Goal: Task Accomplishment & Management: Manage account settings

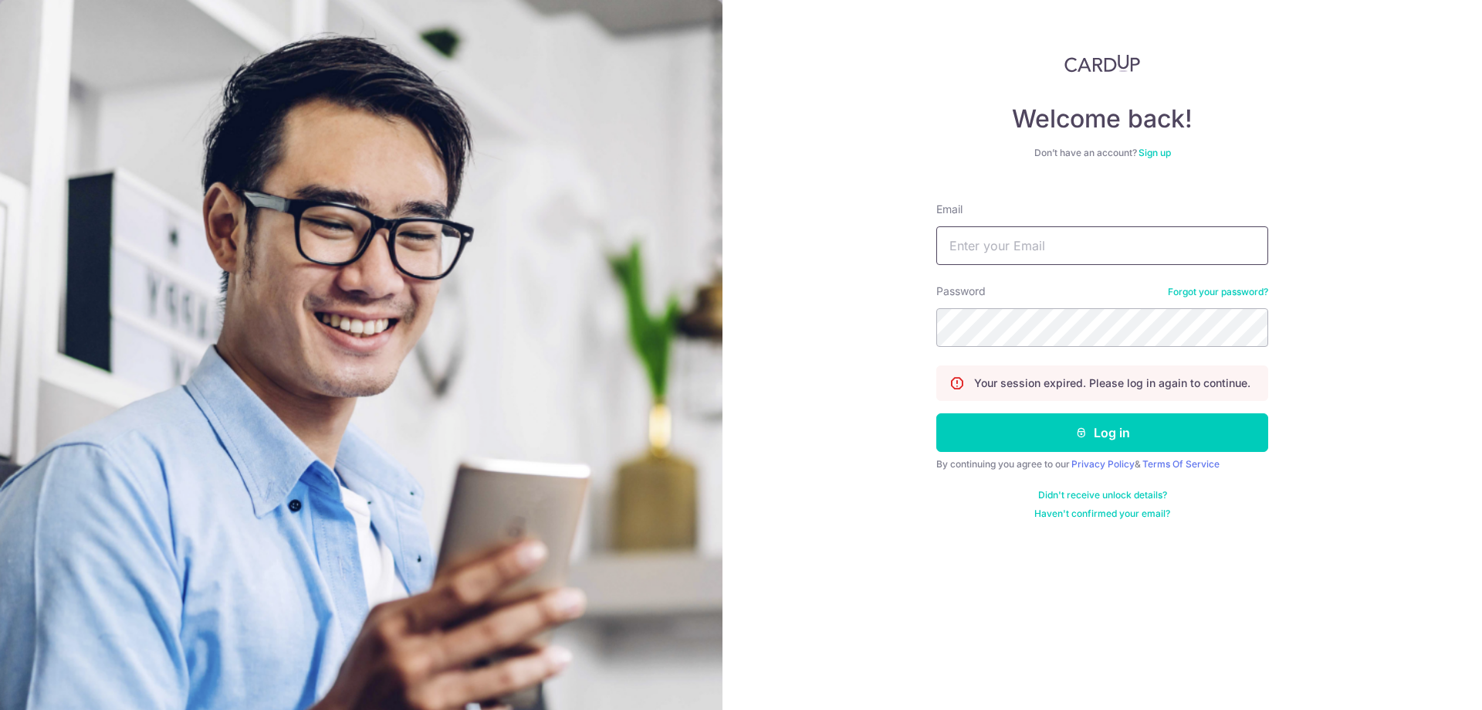
click at [1024, 249] on input "Email" at bounding box center [1103, 245] width 332 height 39
type input "DAR1US@OUTLOOK.SG"
click at [1144, 433] on button "Log in" at bounding box center [1103, 432] width 332 height 39
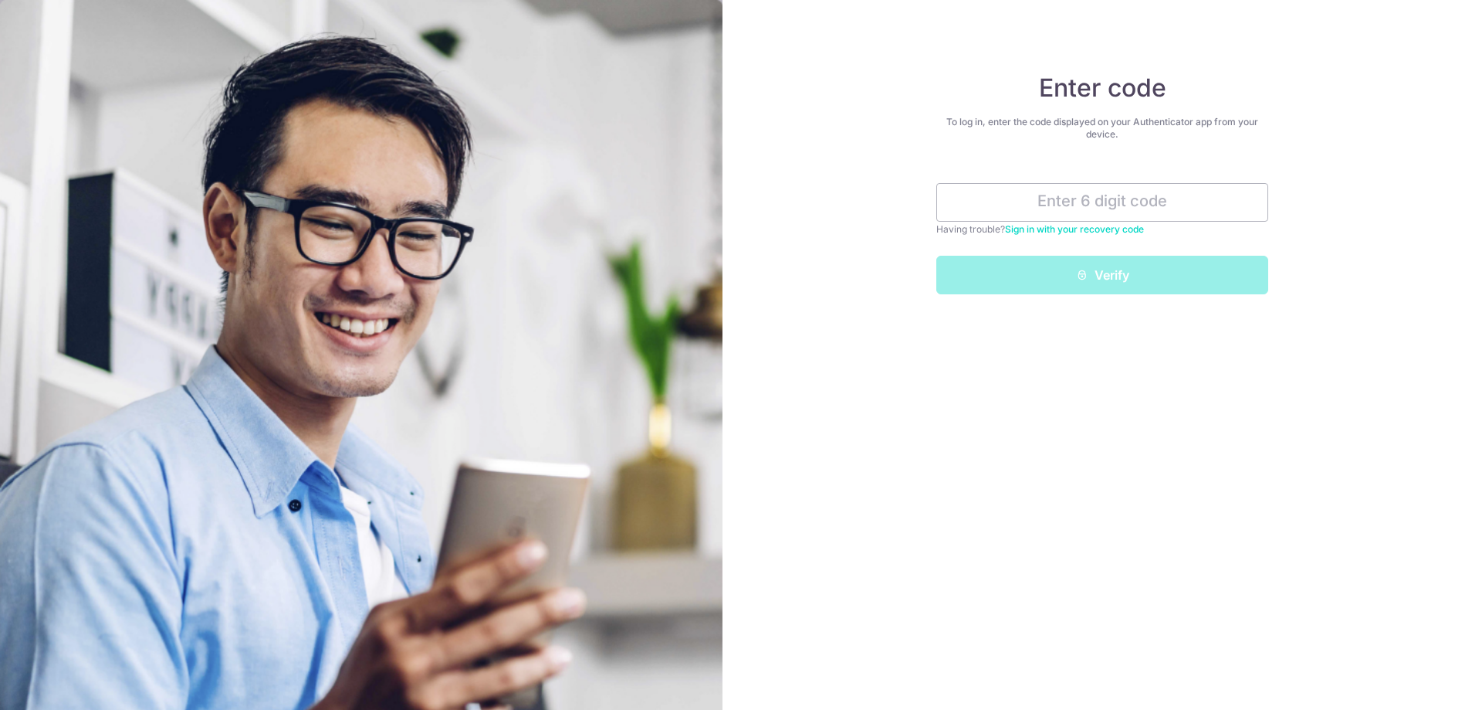
type input "5"
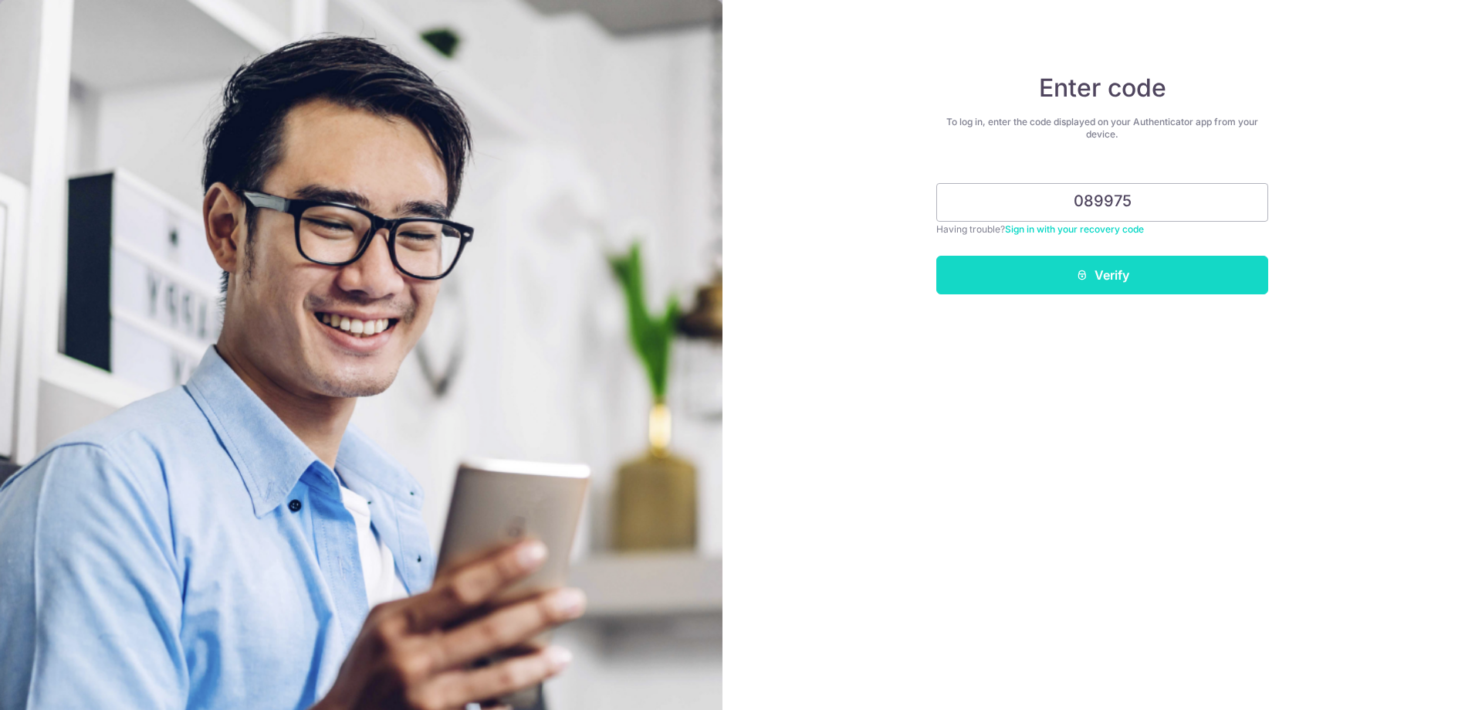
type input "089975"
click at [1126, 271] on button "Verify" at bounding box center [1103, 275] width 332 height 39
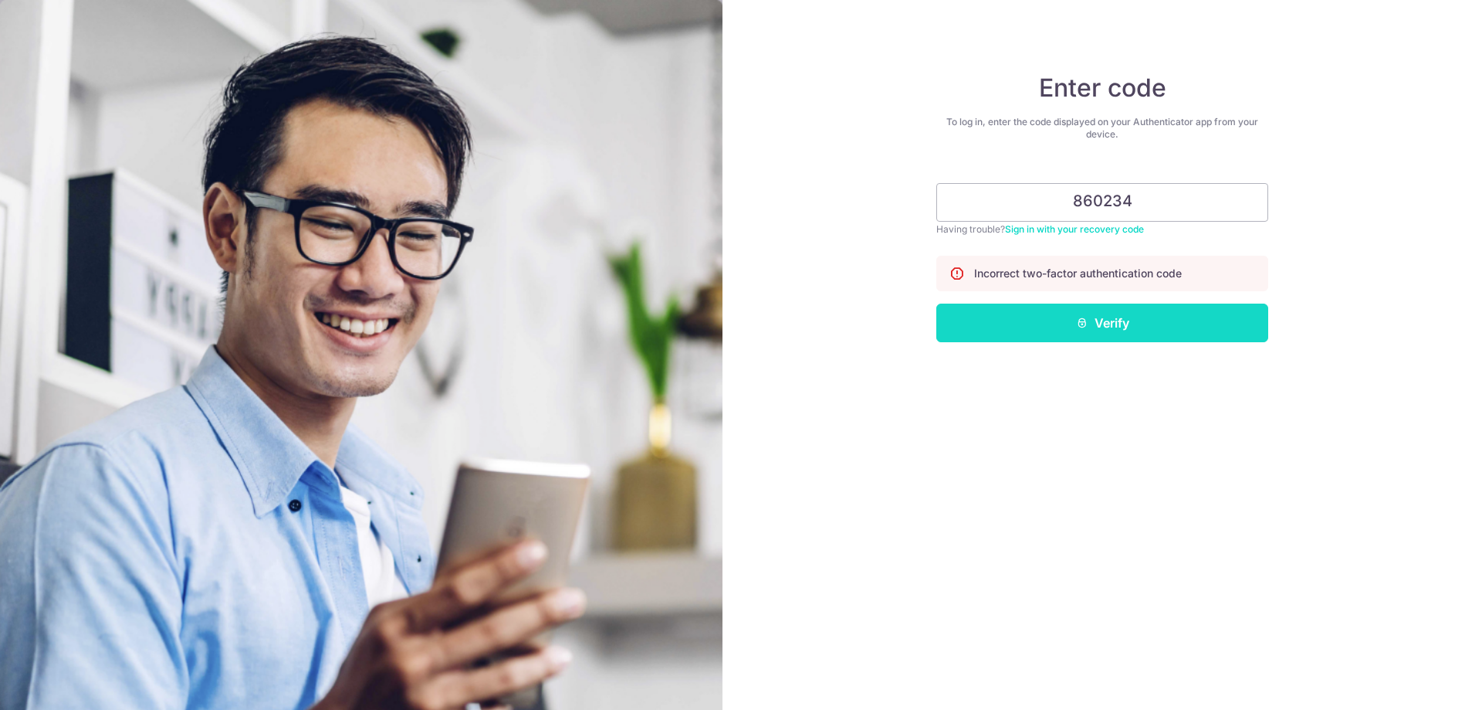
type input "860234"
click at [1080, 313] on button "Verify" at bounding box center [1103, 322] width 332 height 39
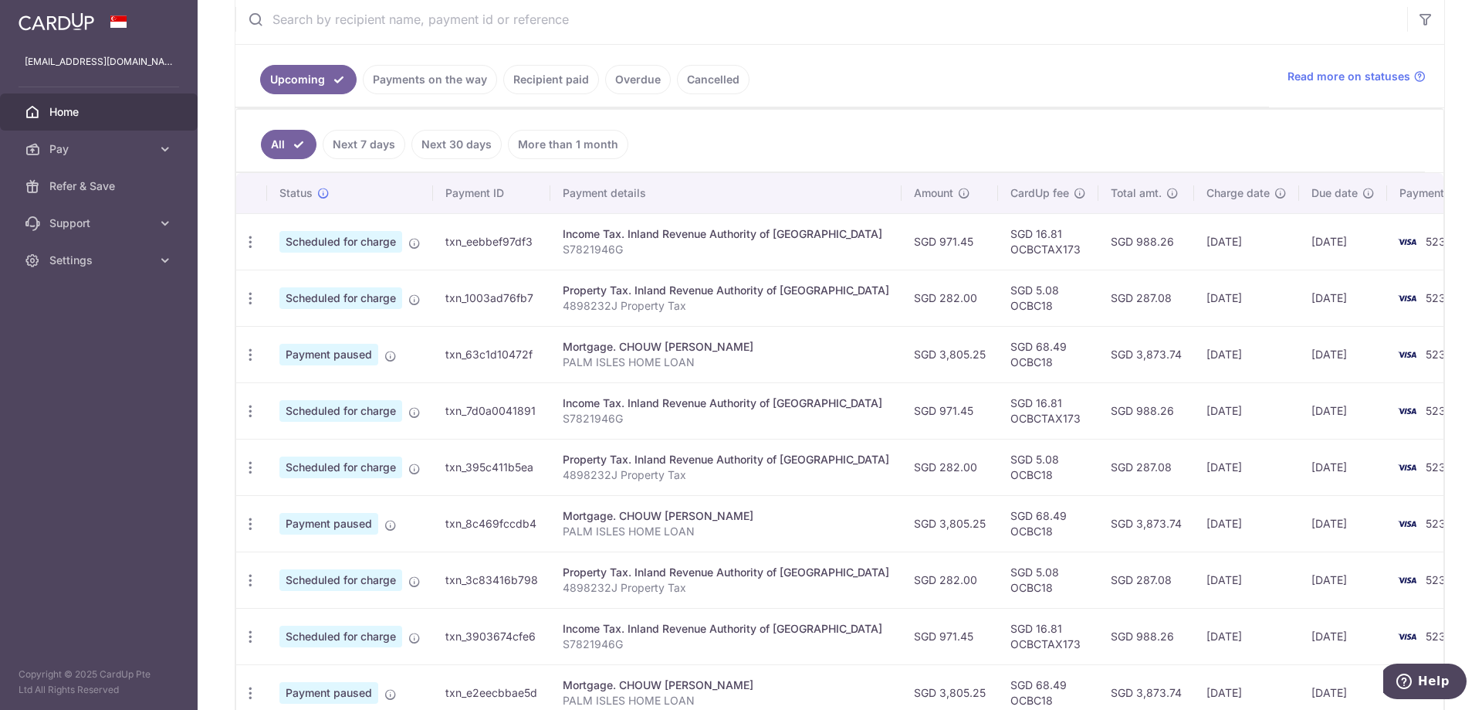
scroll to position [309, 0]
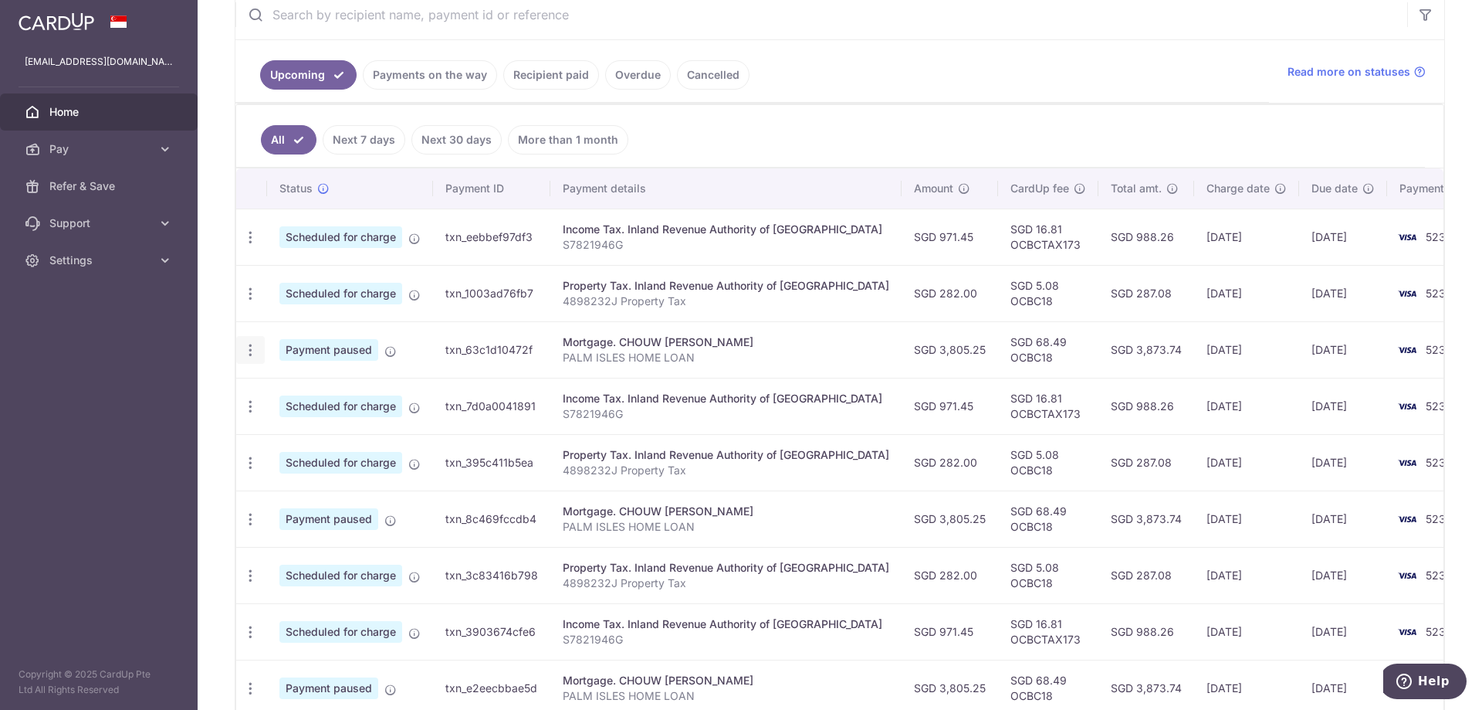
click at [256, 350] on icon "button" at bounding box center [250, 350] width 16 height 16
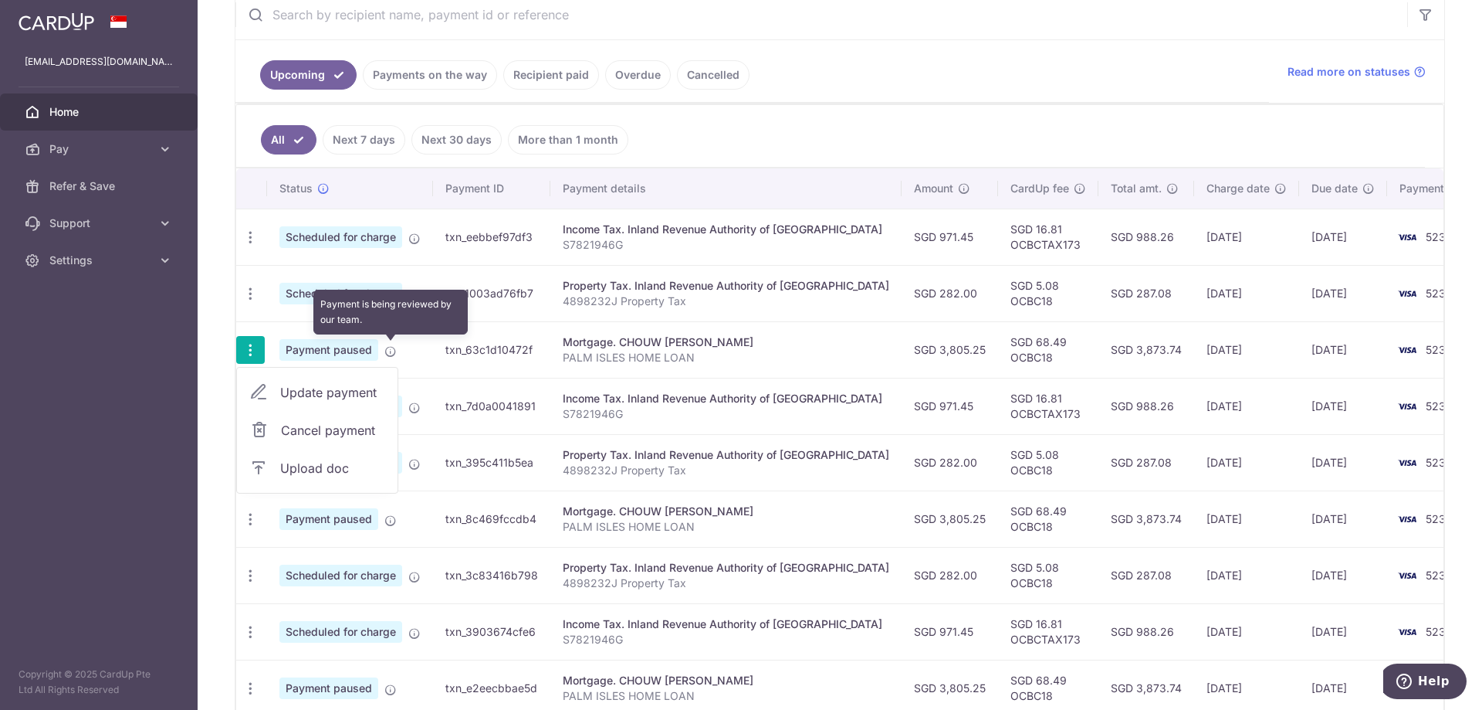
click at [392, 355] on icon at bounding box center [391, 351] width 12 height 12
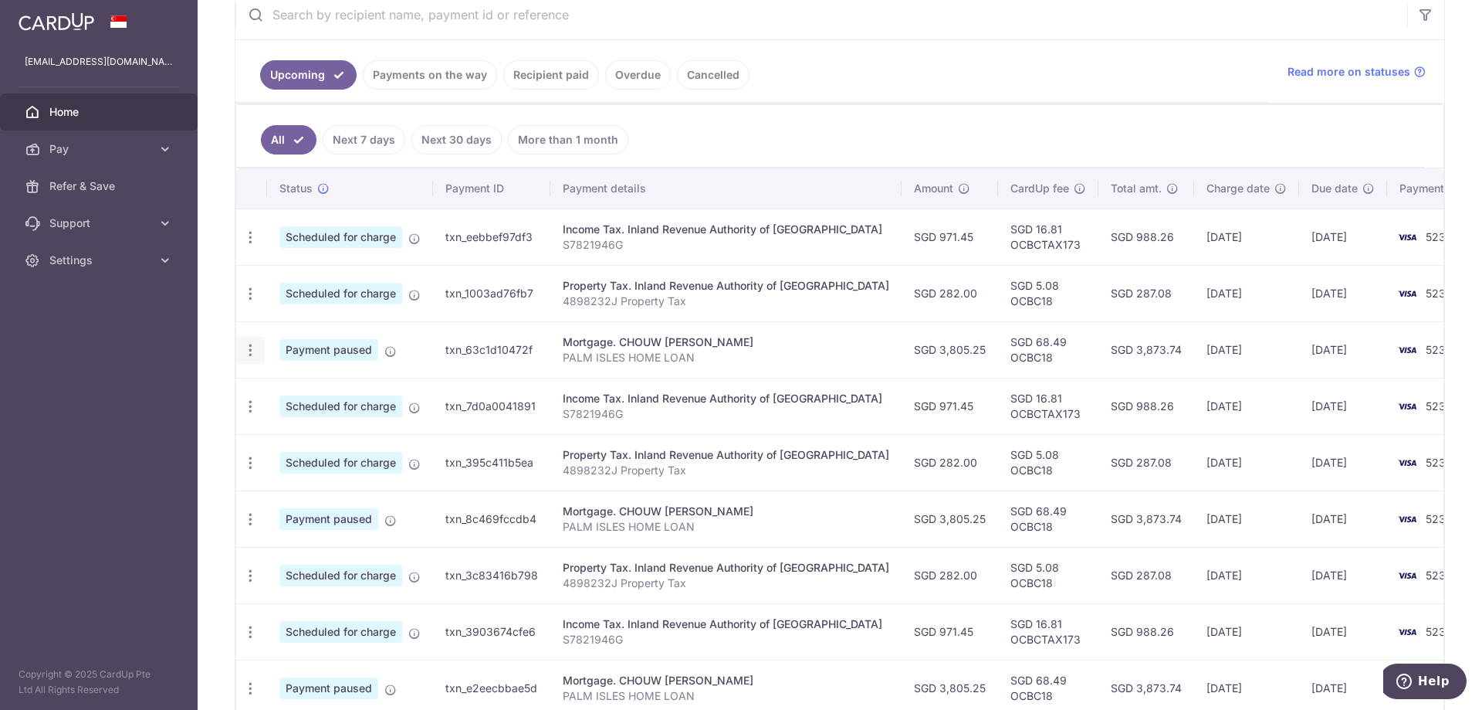
click at [249, 349] on icon "button" at bounding box center [250, 350] width 16 height 16
click at [357, 474] on span "Upload doc" at bounding box center [332, 468] width 105 height 19
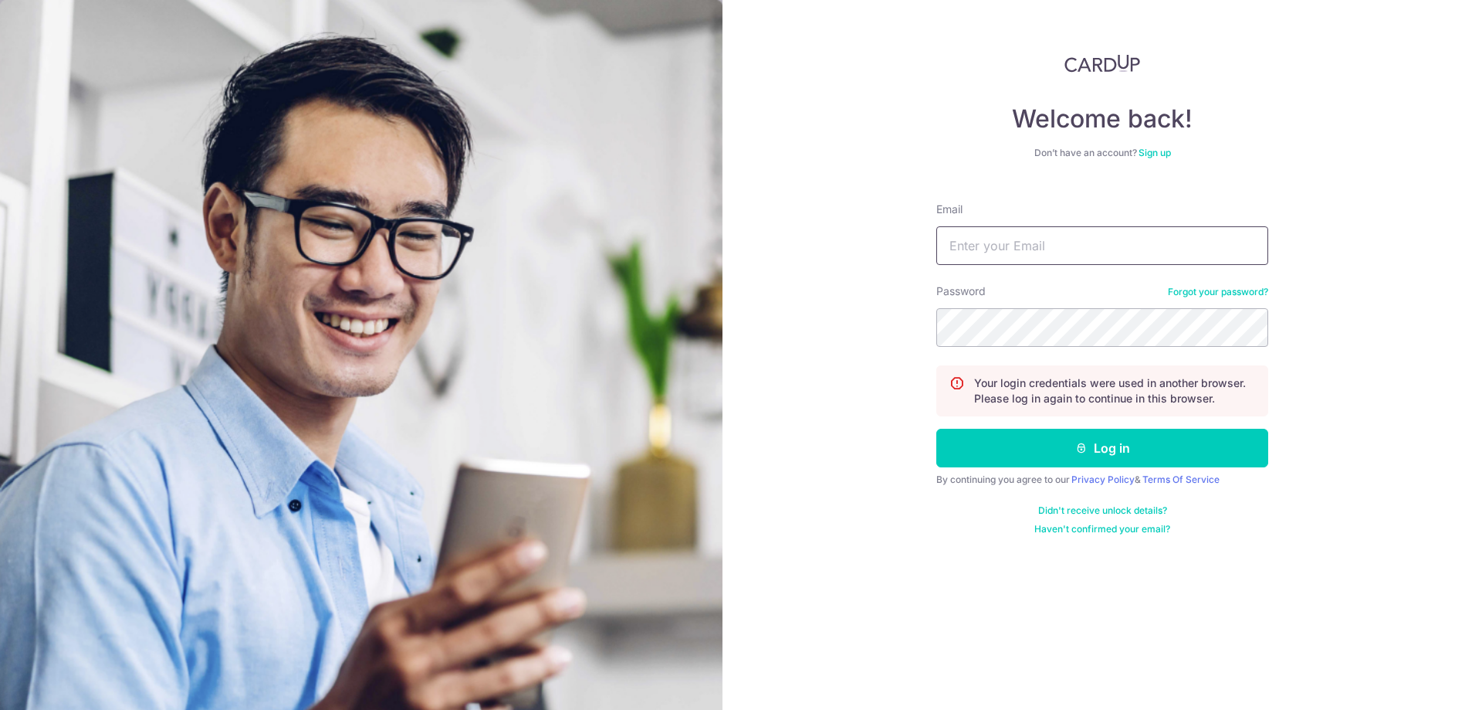
click at [1112, 252] on input "Email" at bounding box center [1103, 245] width 332 height 39
type input "DAR1US@OUTLOOK.SG"
click at [1157, 446] on button "Log in" at bounding box center [1103, 448] width 332 height 39
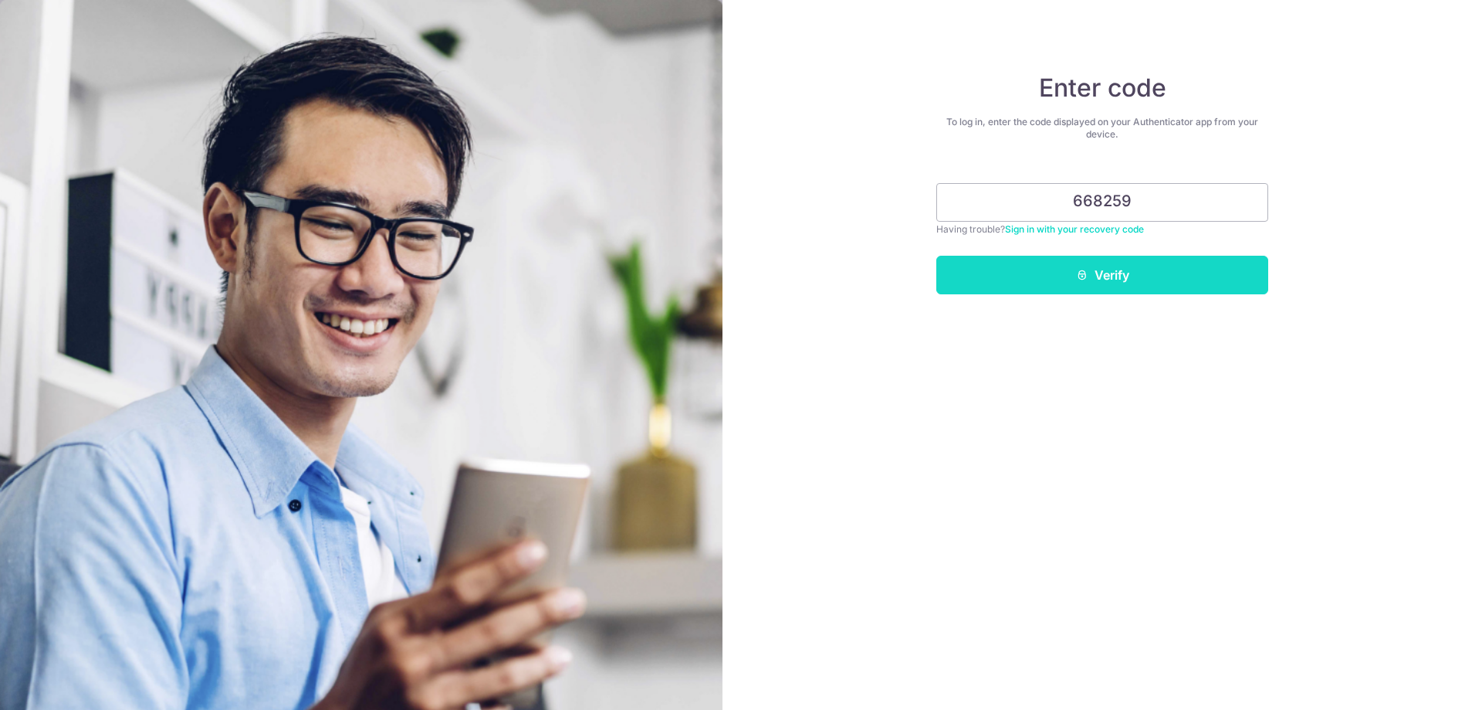
type input "668259"
click at [1177, 283] on button "Verify" at bounding box center [1103, 275] width 332 height 39
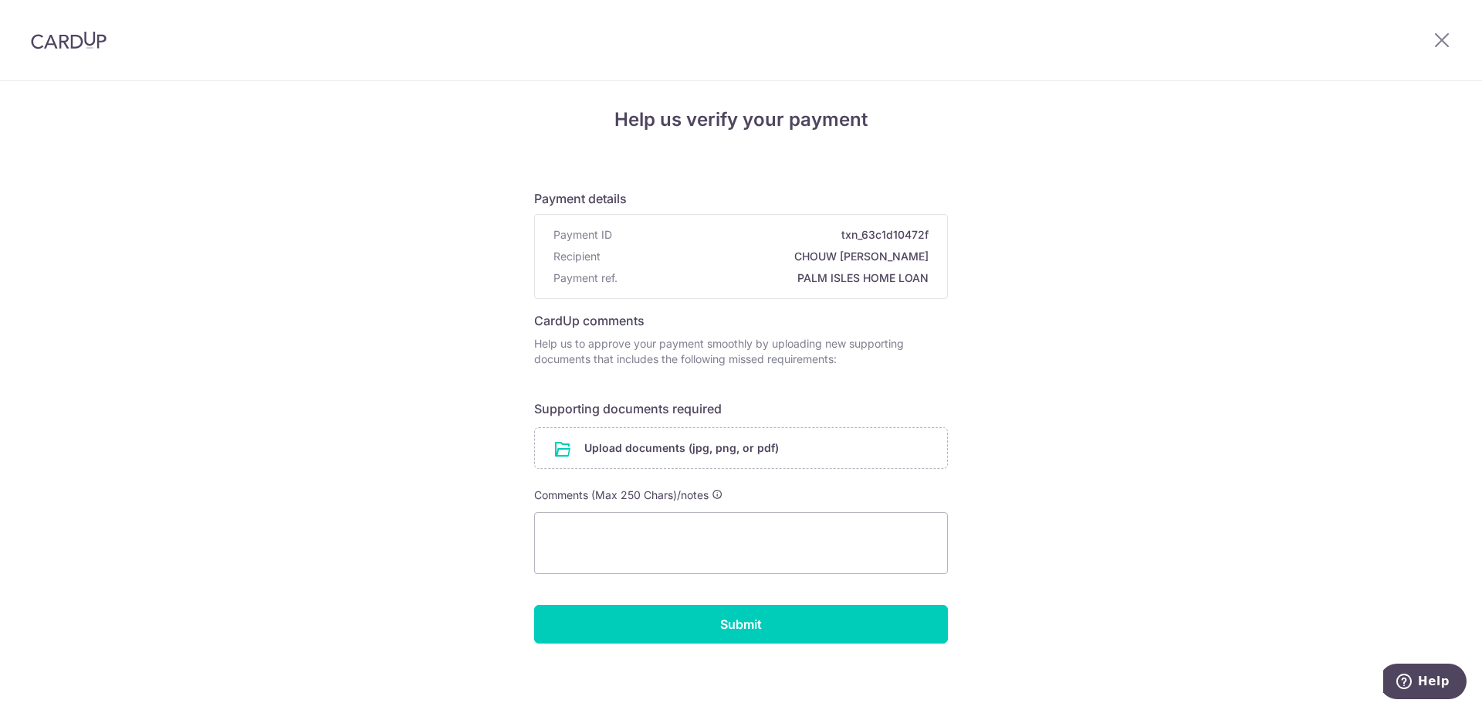
scroll to position [12, 0]
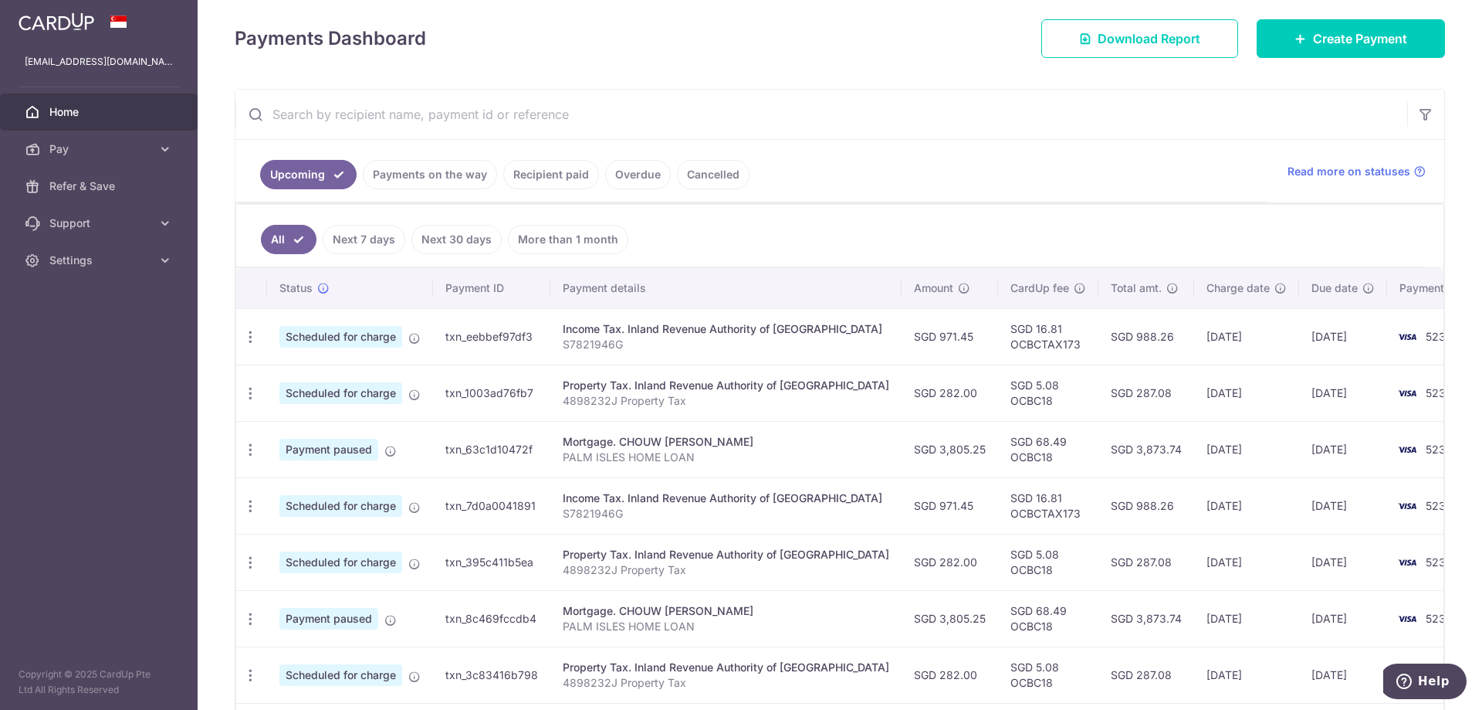
scroll to position [232, 0]
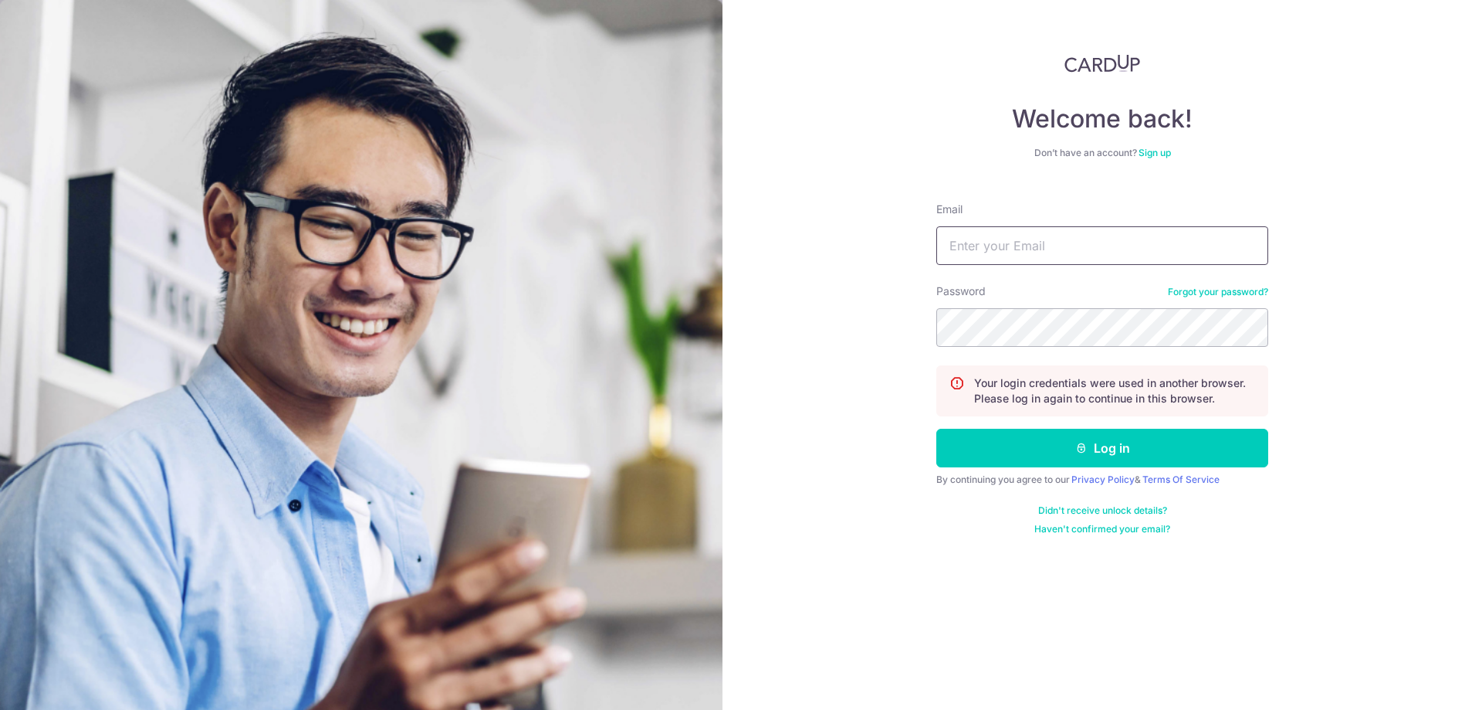
click at [1079, 236] on input "Email" at bounding box center [1103, 245] width 332 height 39
type input "[EMAIL_ADDRESS][DOMAIN_NAME]"
click at [1054, 446] on button "Log in" at bounding box center [1103, 448] width 332 height 39
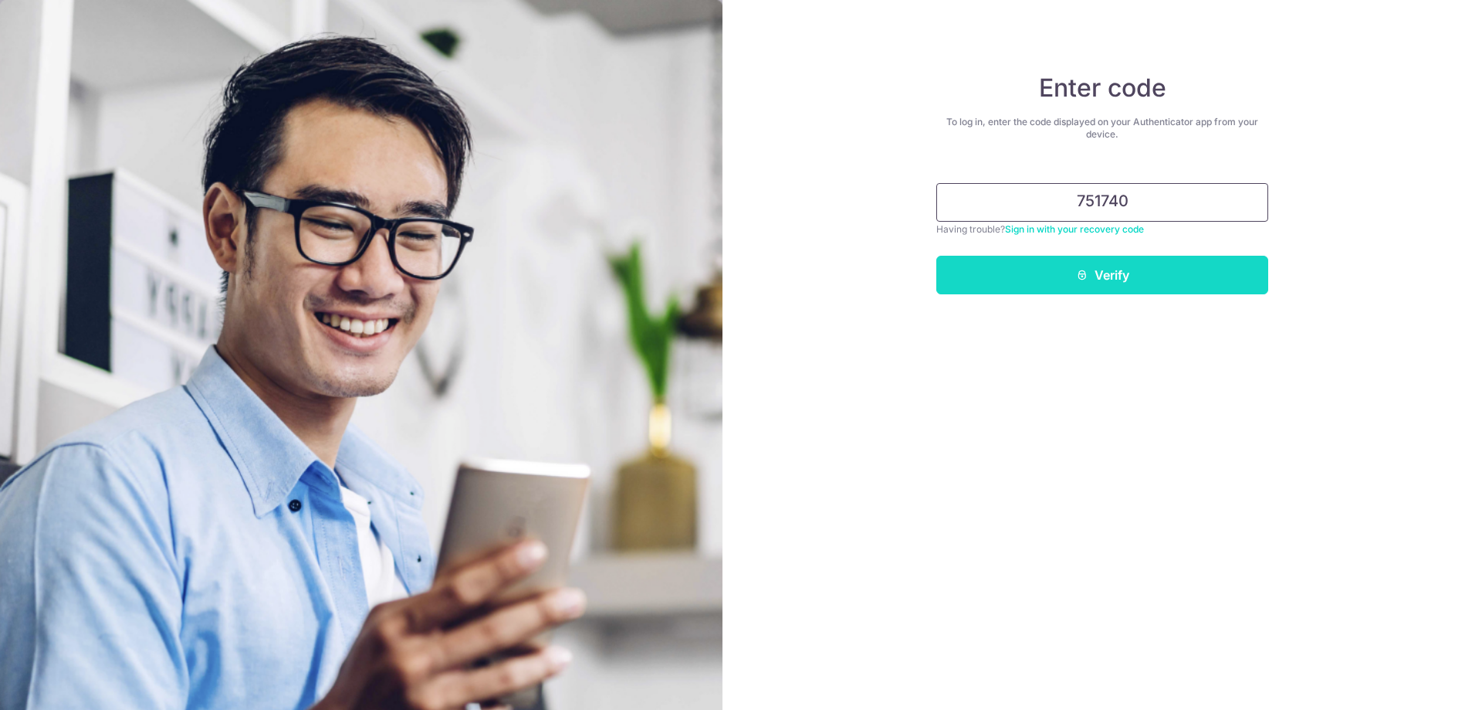
type input "751740"
click at [1209, 282] on button "Verify" at bounding box center [1103, 275] width 332 height 39
